Goal: Information Seeking & Learning: Learn about a topic

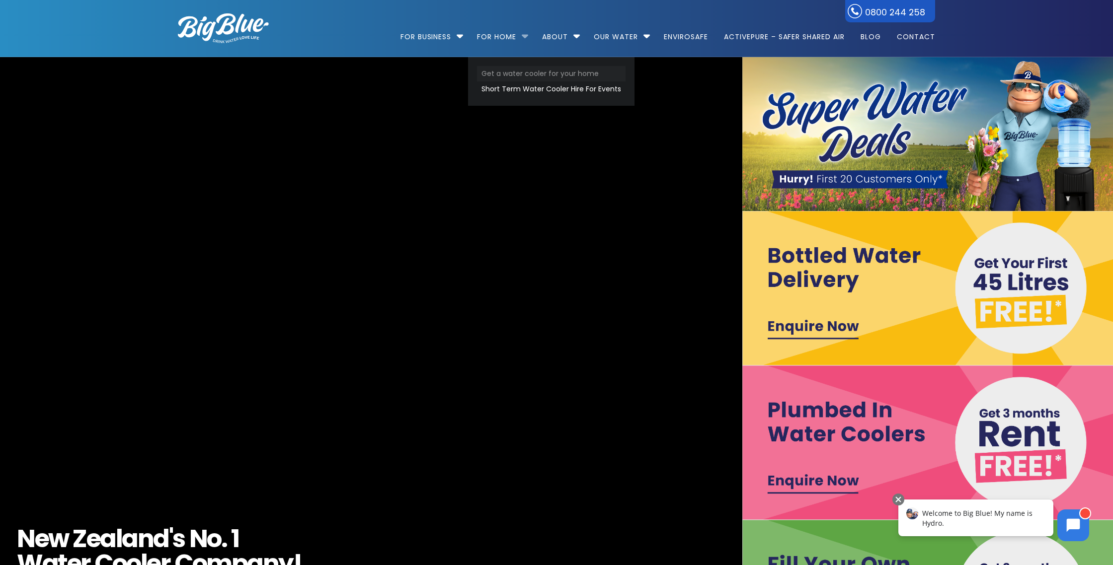
click at [515, 75] on link "Get a water cooler for your home" at bounding box center [551, 73] width 149 height 15
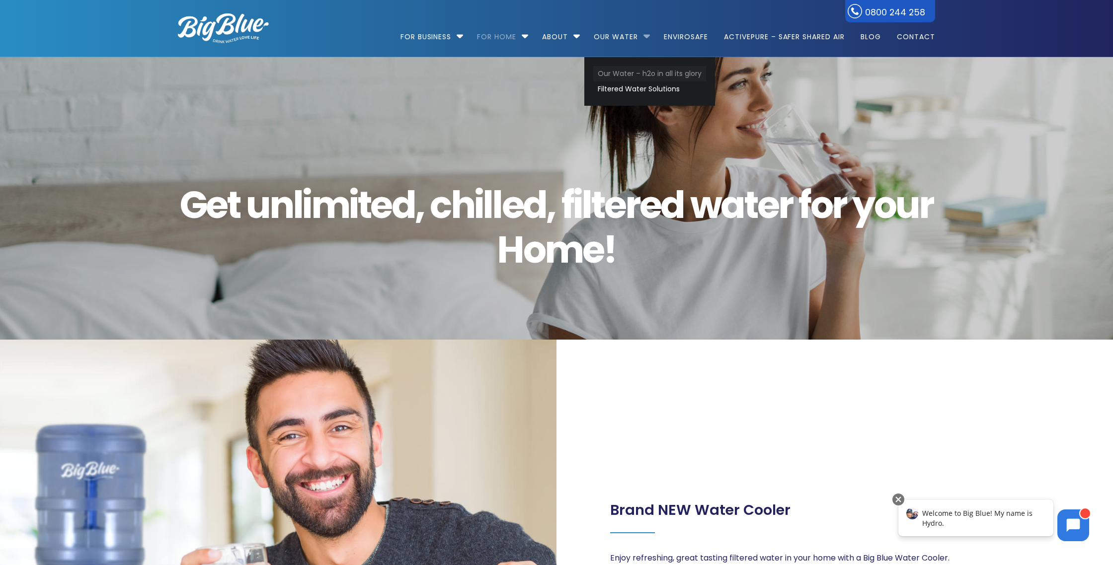
click at [632, 70] on link "Our Water – h2o in all its glory" at bounding box center [649, 73] width 113 height 15
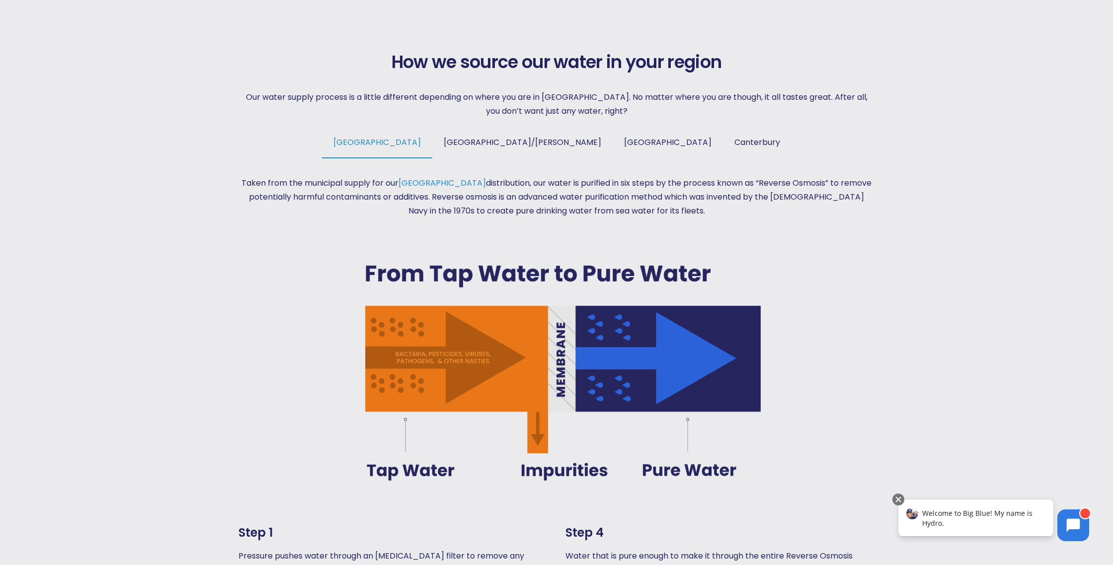
scroll to position [539, 0]
